Goal: Task Accomplishment & Management: Complete application form

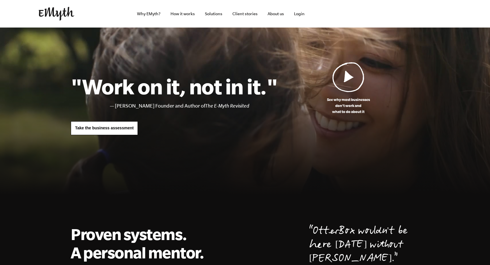
click at [106, 132] on link "Take the business assessment" at bounding box center [104, 128] width 67 height 14
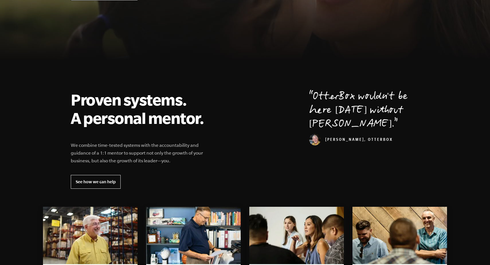
scroll to position [135, 0]
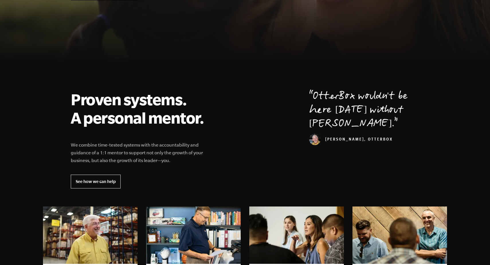
click at [148, 158] on p "We combine time-tested systems with the accountability and guidance of a 1:1 me…" at bounding box center [141, 152] width 140 height 23
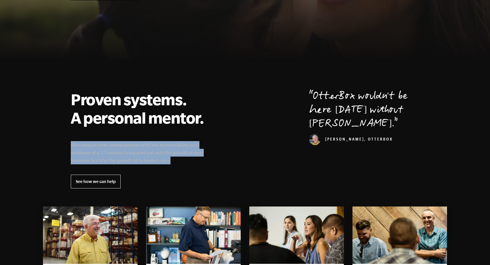
click at [148, 158] on p "We combine time-tested systems with the accountability and guidance of a 1:1 me…" at bounding box center [141, 152] width 140 height 23
click at [166, 167] on div "Proven systems. A personal mentor. We combine time-tested systems with the acco…" at bounding box center [141, 139] width 140 height 98
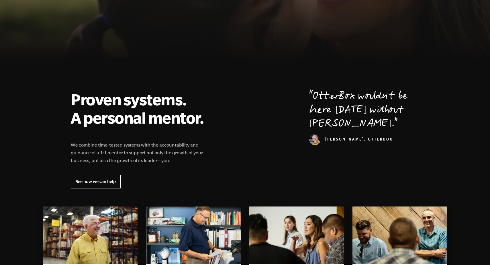
click at [174, 158] on p "We combine time-tested systems with the accountability and guidance of a 1:1 me…" at bounding box center [141, 152] width 140 height 23
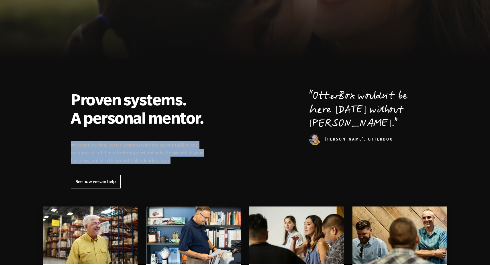
drag, startPoint x: 174, startPoint y: 158, endPoint x: 68, endPoint y: 146, distance: 106.2
click at [68, 146] on div "Proven systems. A personal mentor. We combine time-tested systems with the acco…" at bounding box center [245, 139] width 362 height 98
copy div "We combine time-tested systems with the accountability and guidance of a 1:1 me…"
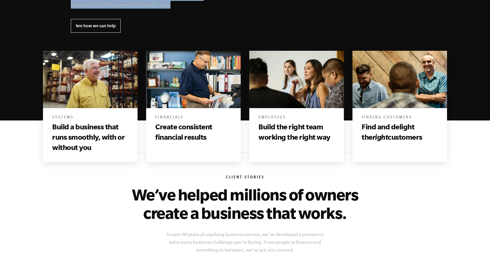
scroll to position [289, 0]
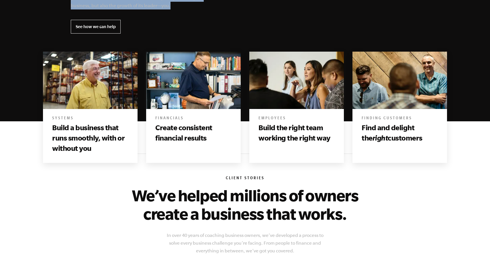
click at [177, 117] on h6 "Financials" at bounding box center [193, 119] width 76 height 6
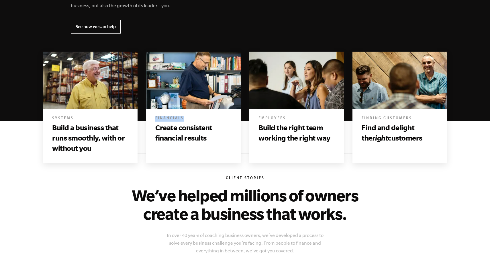
click at [177, 117] on h6 "Financials" at bounding box center [193, 119] width 76 height 6
click at [195, 130] on h3 "Create consistent financial results" at bounding box center [193, 132] width 76 height 21
click at [270, 132] on h3 "Build the right team working the right way" at bounding box center [296, 132] width 76 height 21
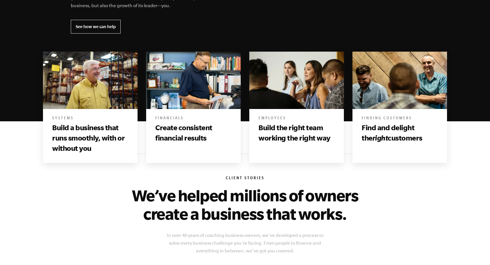
click at [270, 132] on h3 "Build the right team working the right way" at bounding box center [296, 132] width 76 height 21
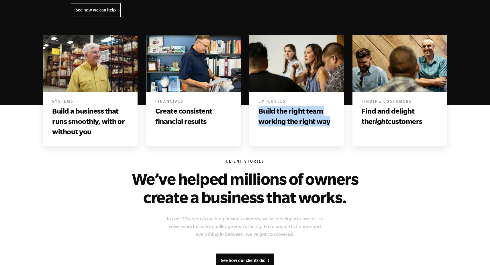
scroll to position [321, 0]
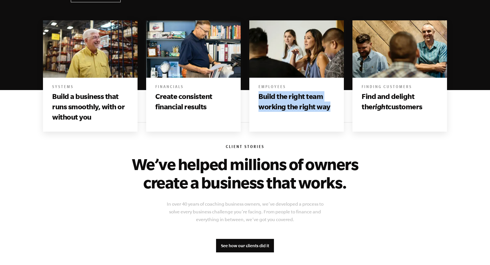
click at [250, 189] on h2 "We’ve helped millions of owners create a business that works." at bounding box center [245, 173] width 244 height 37
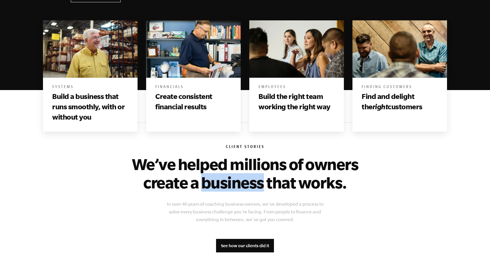
click at [250, 189] on h2 "We’ve helped millions of owners create a business that works." at bounding box center [245, 173] width 244 height 37
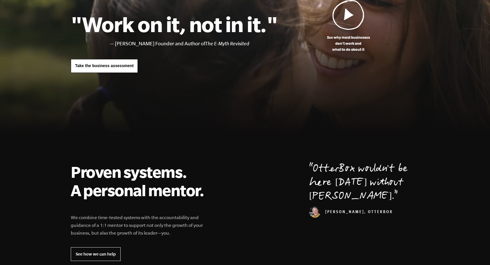
scroll to position [68, 0]
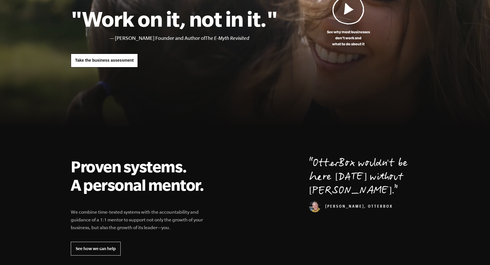
click at [154, 216] on p "We combine time-tested systems with the accountability and guidance of a 1:1 me…" at bounding box center [141, 219] width 140 height 23
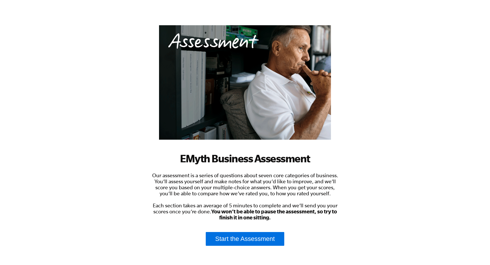
scroll to position [75, 0]
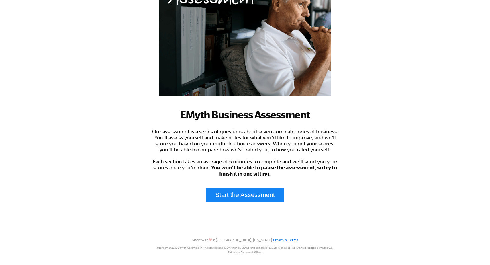
click at [254, 193] on link "Start the Assessment" at bounding box center [245, 195] width 78 height 14
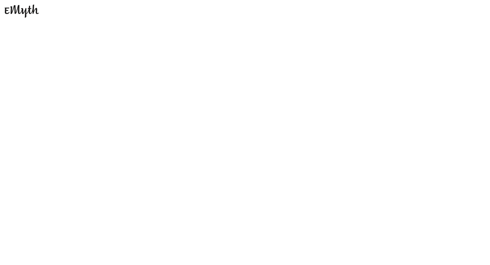
click at [25, 12] on img at bounding box center [22, 11] width 34 height 13
